Goal: Transaction & Acquisition: Purchase product/service

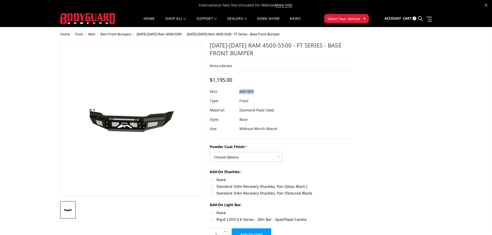
drag, startPoint x: 239, startPoint y: 92, endPoint x: 255, endPoint y: 96, distance: 16.3
click at [255, 96] on dl "SKU: JAR19DY UPC: Type: Front Material: Diamond Plate Steel Style: Base Use: Wi…" at bounding box center [281, 110] width 142 height 46
copy dl "JAR19DY UPC:"
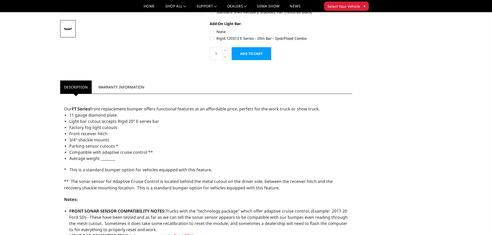
scroll to position [103, 0]
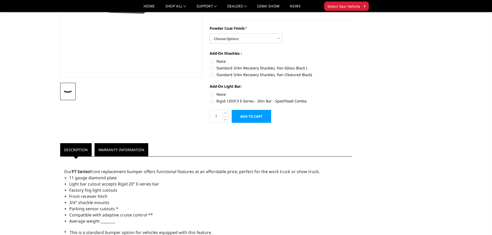
click at [114, 143] on link "Warranty Information" at bounding box center [121, 149] width 54 height 13
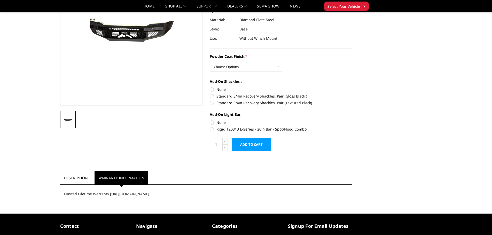
scroll to position [70, 0]
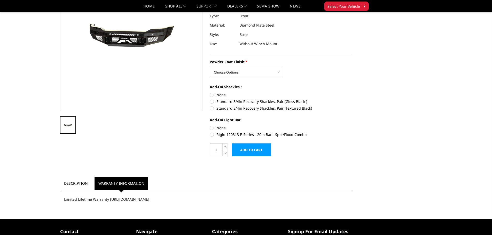
click at [77, 190] on li "Description" at bounding box center [76, 183] width 32 height 13
click at [89, 184] on link "Description" at bounding box center [75, 183] width 31 height 13
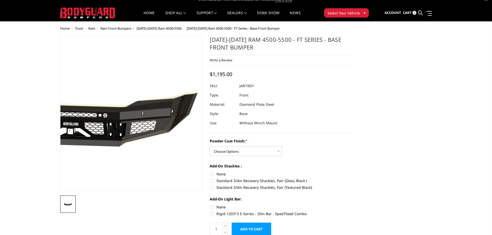
scroll to position [0, 0]
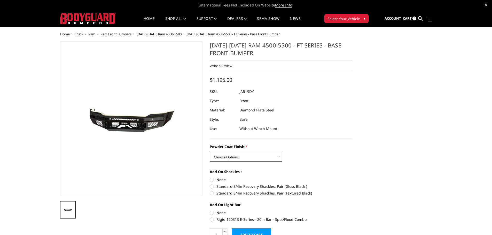
click at [270, 156] on select "Choose Options Bare Metal Gloss Black Powder Coat Textured Black Powder Coat" at bounding box center [246, 157] width 72 height 10
select select "3367"
click at [210, 152] on select "Choose Options Bare Metal Gloss Black Powder Coat Textured Black Powder Coat" at bounding box center [246, 157] width 72 height 10
click at [240, 91] on dl "SKU: JAR19DYGNN UPC: Type: Front Material: Diamond Plate Steel Style: Base Use:…" at bounding box center [281, 110] width 142 height 46
copy dl "JAR19DYGNN UPC:"
